Goal: Find specific page/section: Find specific page/section

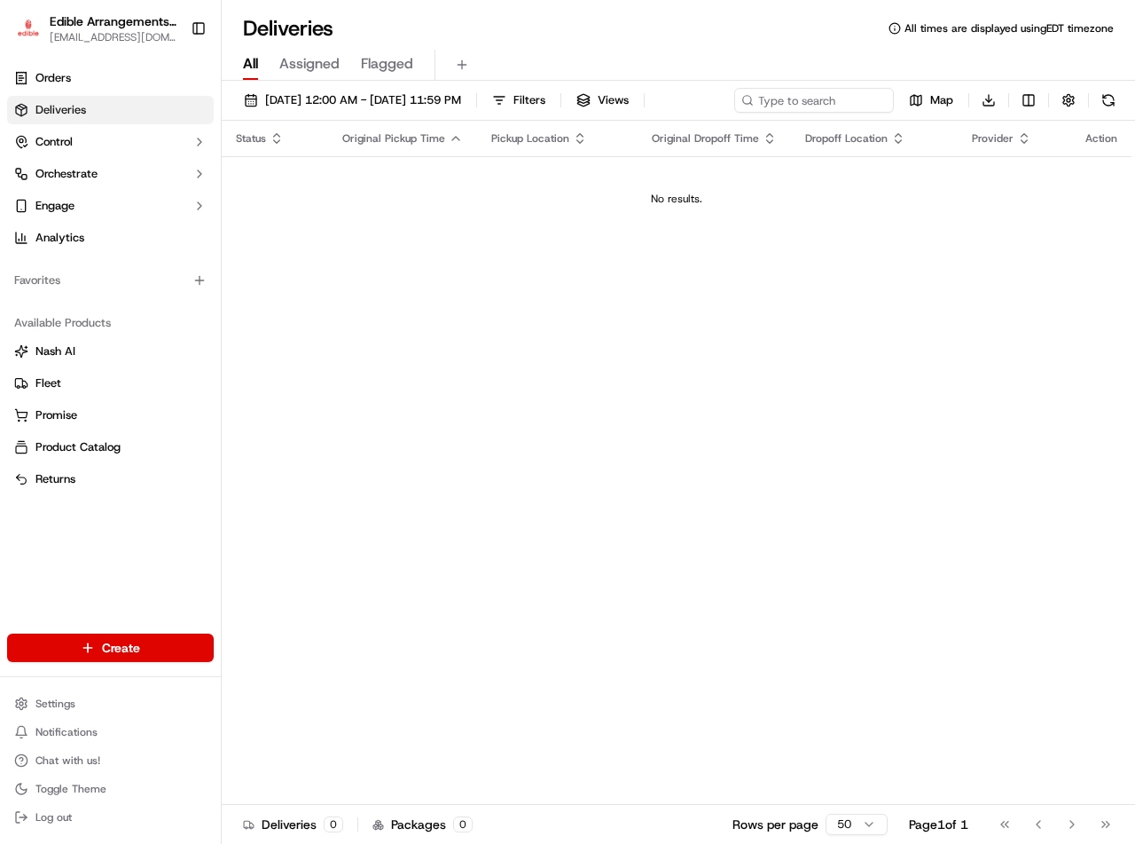
click at [455, 137] on icon "button" at bounding box center [456, 138] width 14 height 14
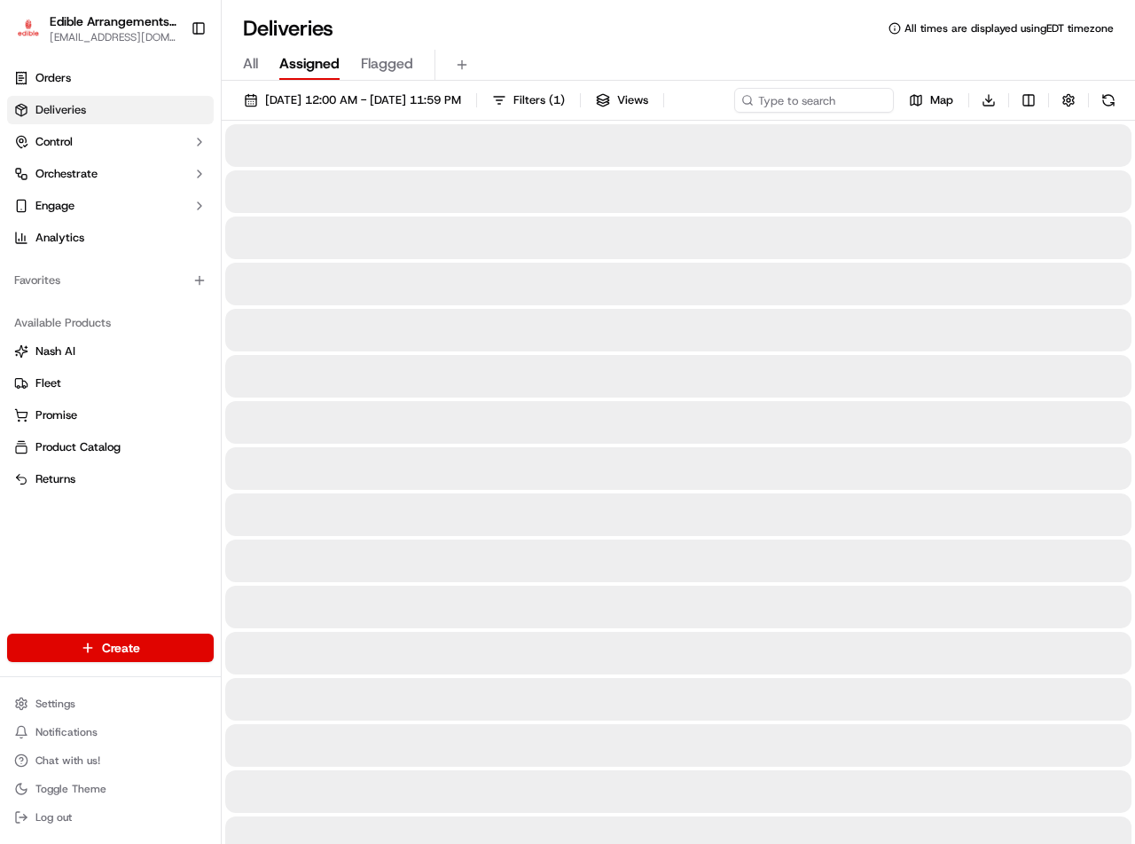
click at [319, 58] on span "Assigned" at bounding box center [309, 63] width 60 height 21
click at [250, 60] on span "All" at bounding box center [250, 63] width 15 height 21
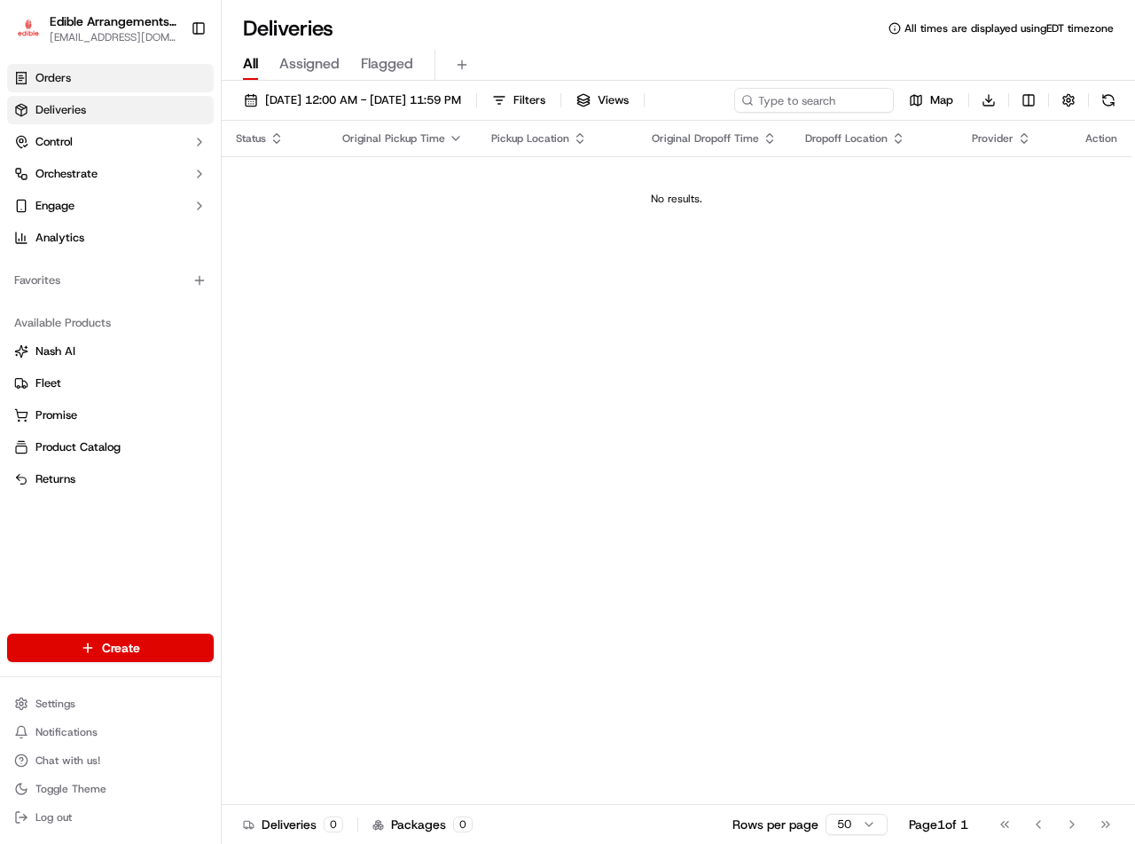
click at [74, 75] on link "Orders" at bounding box center [110, 78] width 207 height 28
